Goal: Information Seeking & Learning: Learn about a topic

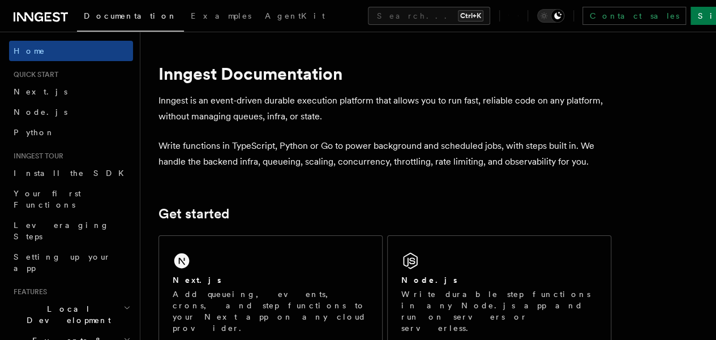
click at [237, 280] on div "Next.js Add queueing, events, crons, and step functions to your Next app on any…" at bounding box center [270, 292] width 223 height 112
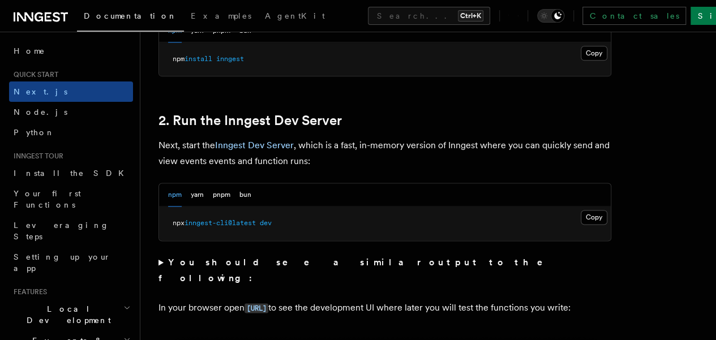
scroll to position [726, 0]
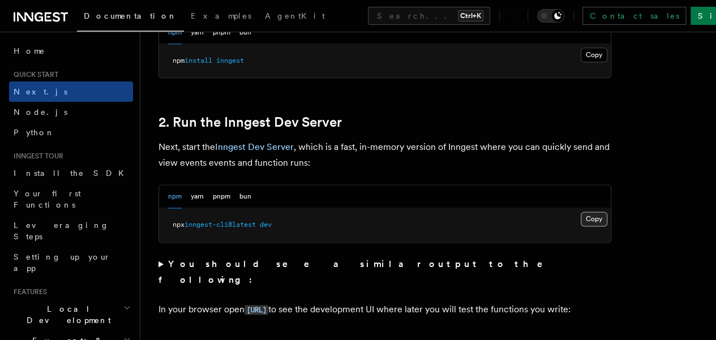
click at [581, 227] on button "Copy Copied" at bounding box center [594, 219] width 27 height 15
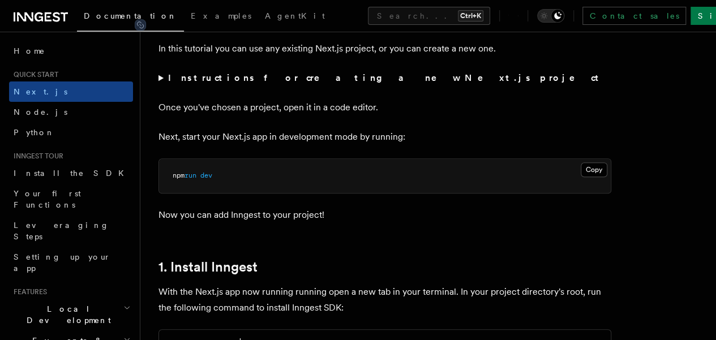
scroll to position [407, 0]
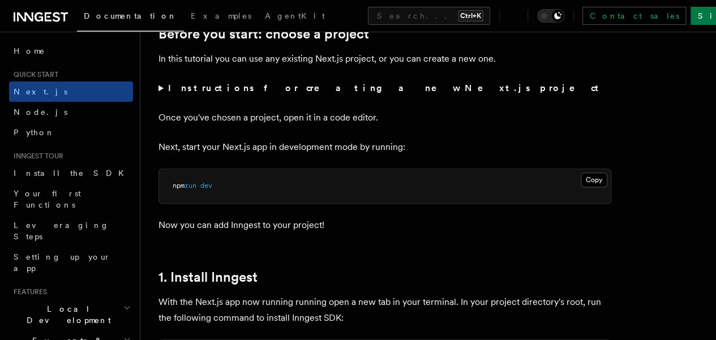
click at [23, 14] on icon at bounding box center [41, 17] width 54 height 14
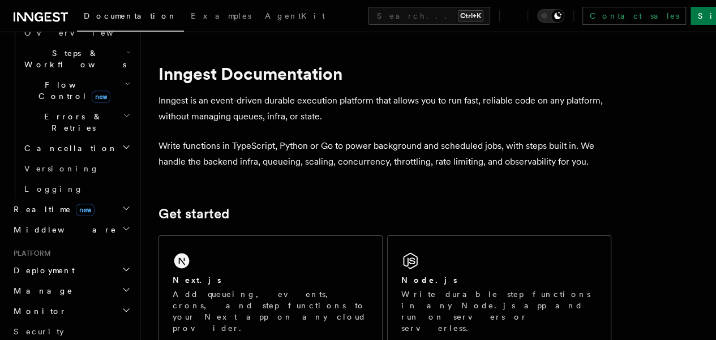
scroll to position [376, 0]
